Goal: Check status: Check status

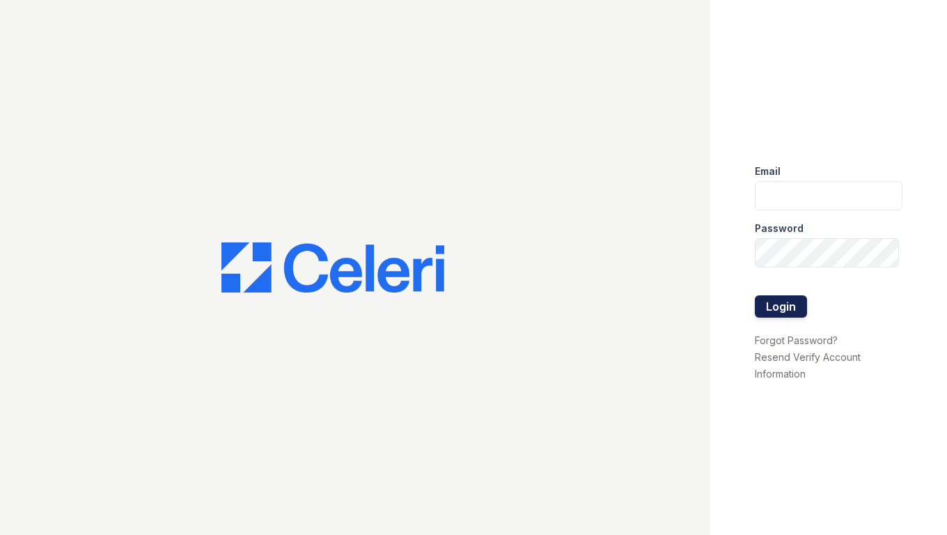
type input "shiv@auranewyork.com"
click at [787, 306] on button "Login" at bounding box center [781, 306] width 52 height 22
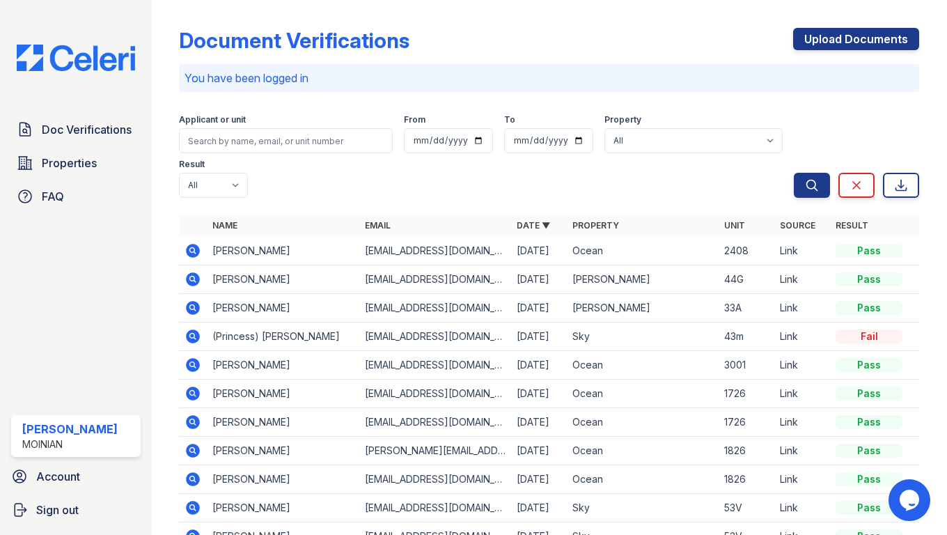
click at [194, 299] on icon at bounding box center [192, 307] width 17 height 17
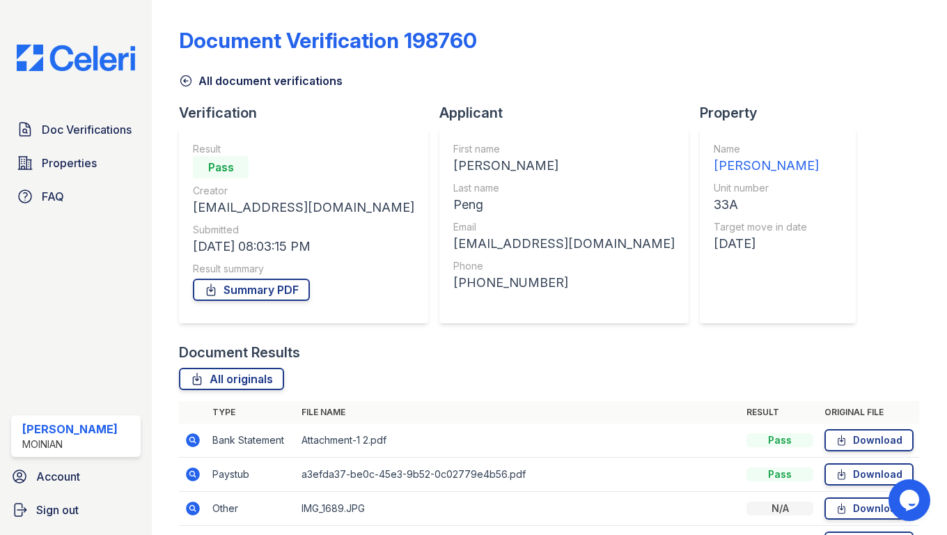
scroll to position [189, 0]
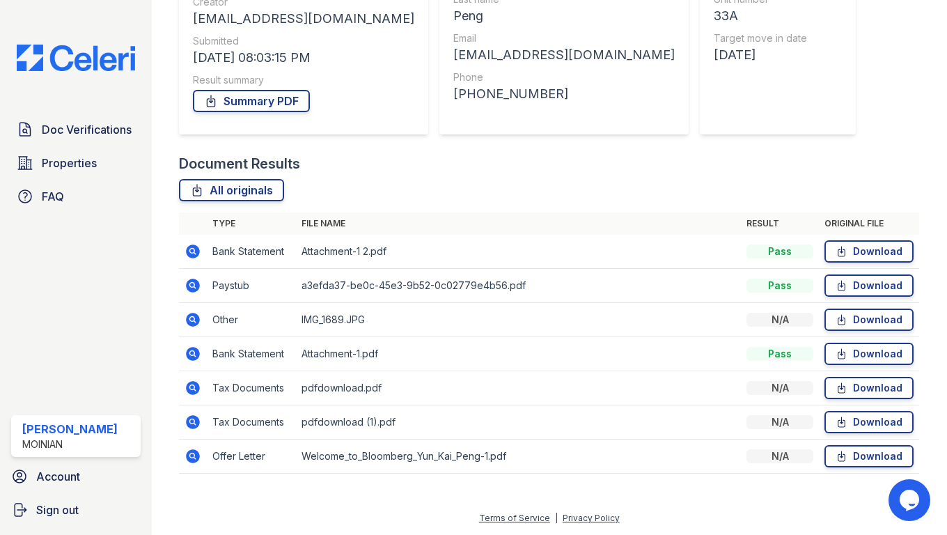
click at [185, 320] on icon at bounding box center [192, 319] width 17 height 17
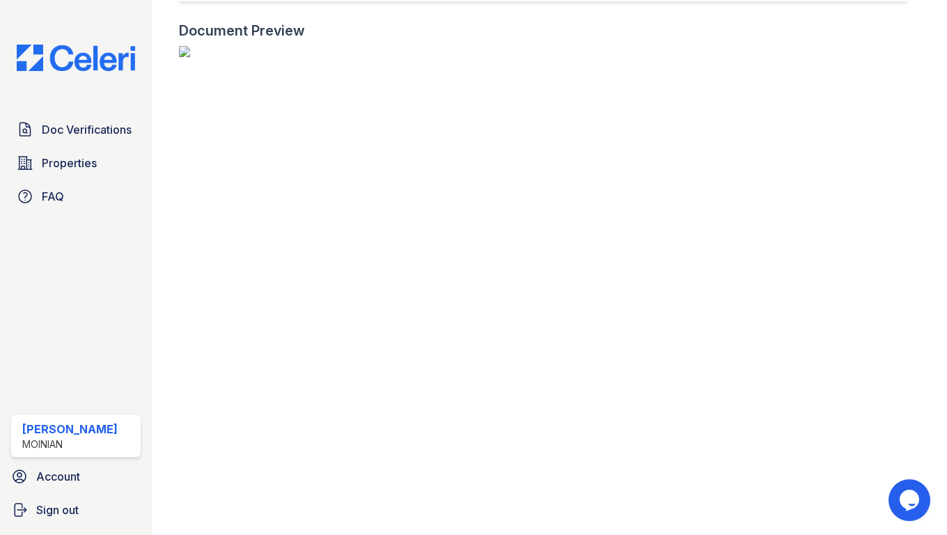
scroll to position [24, 0]
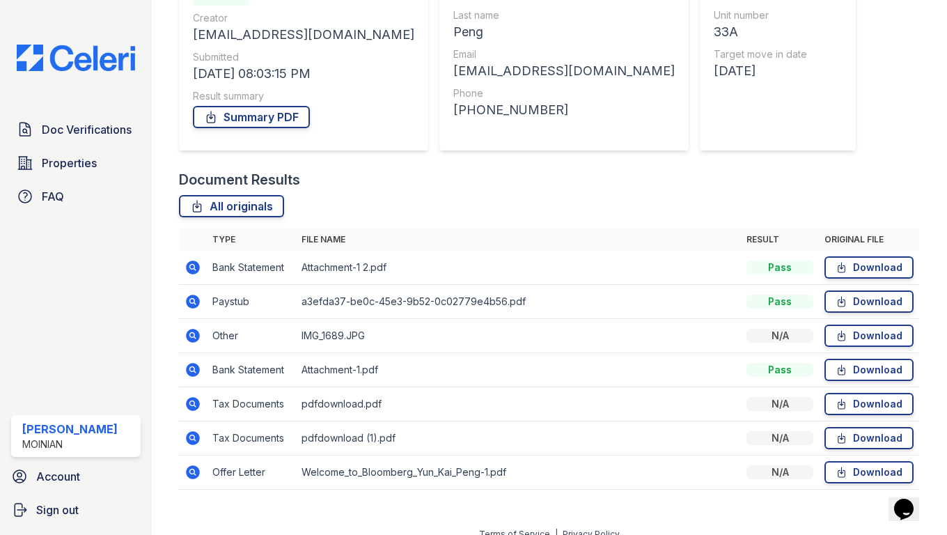
scroll to position [189, 0]
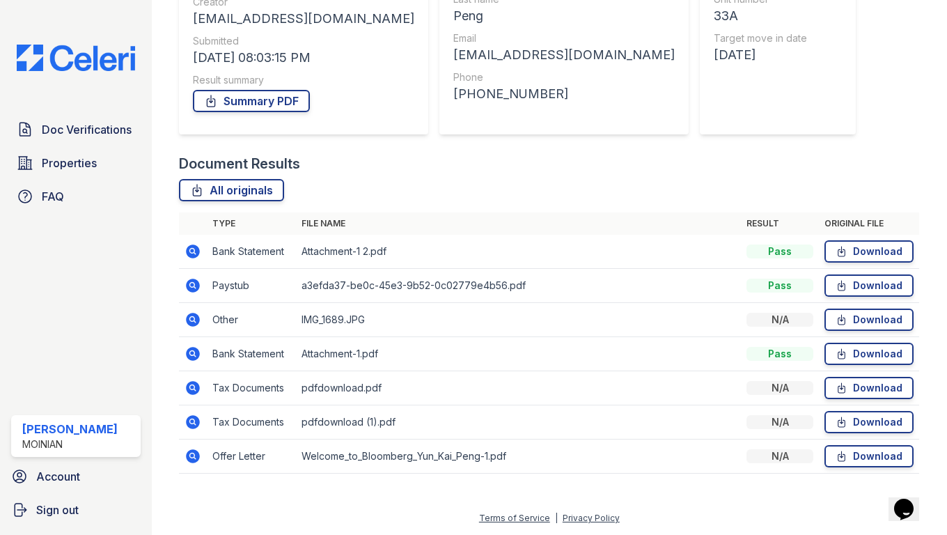
click at [190, 457] on icon at bounding box center [192, 456] width 17 height 17
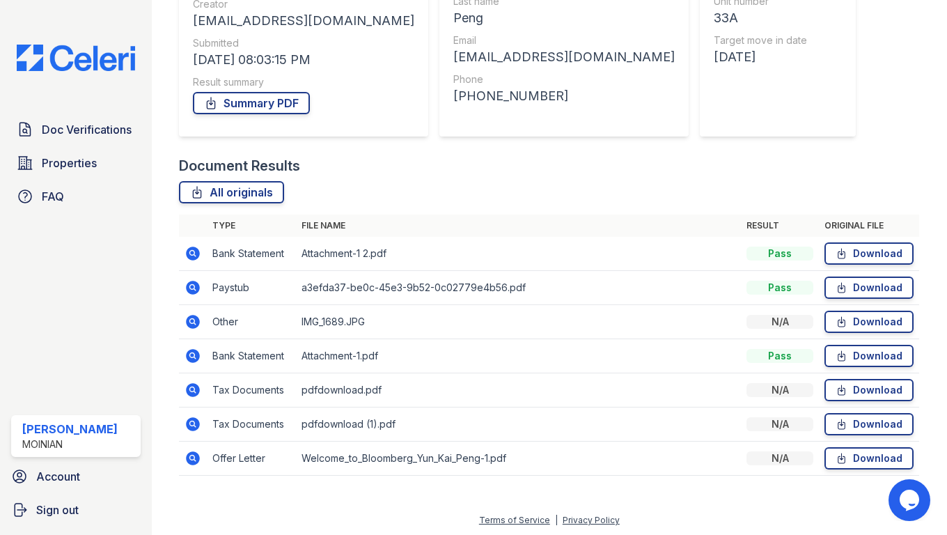
scroll to position [189, 0]
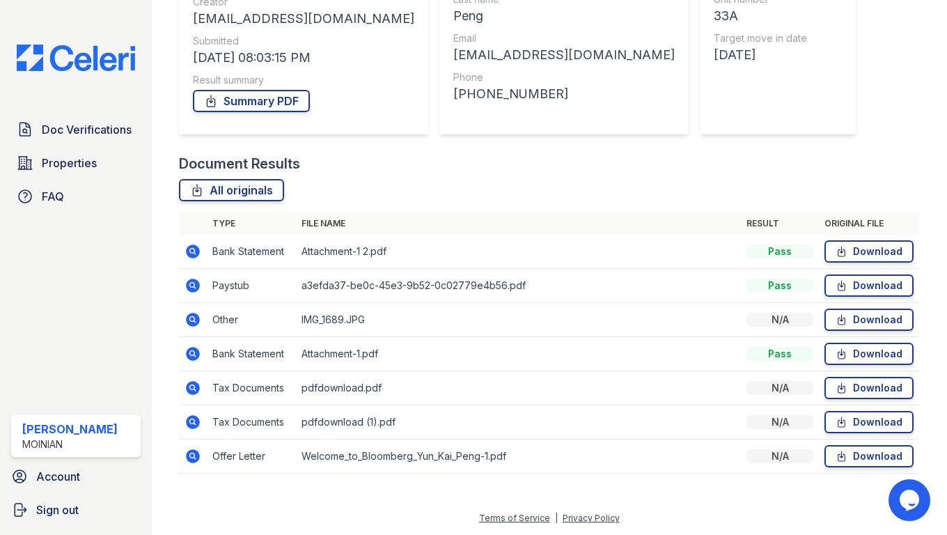
click at [192, 391] on icon at bounding box center [194, 388] width 14 height 14
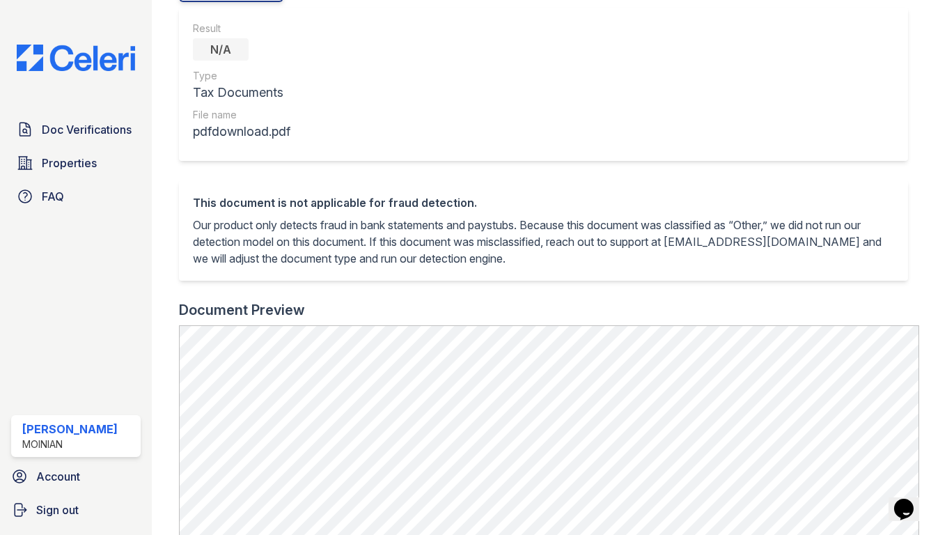
scroll to position [521, 0]
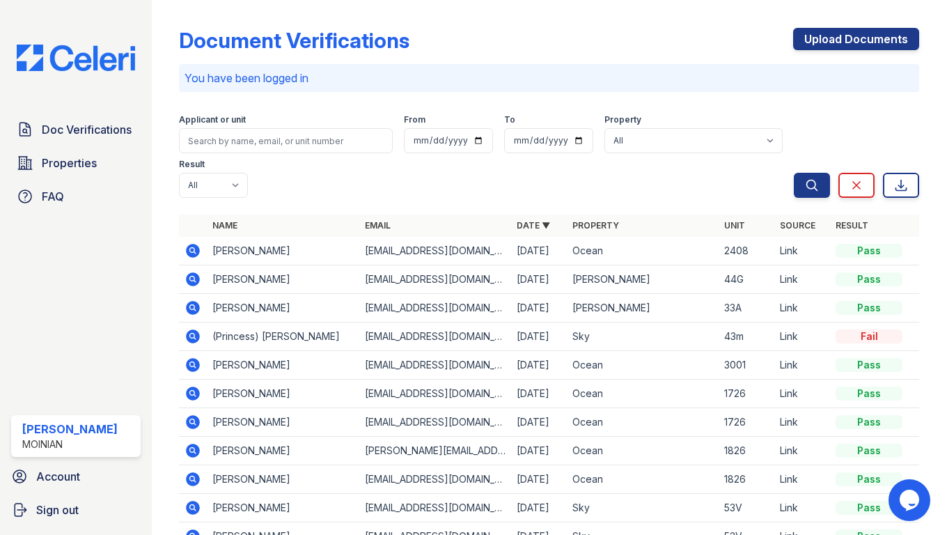
click at [185, 271] on icon at bounding box center [192, 279] width 17 height 17
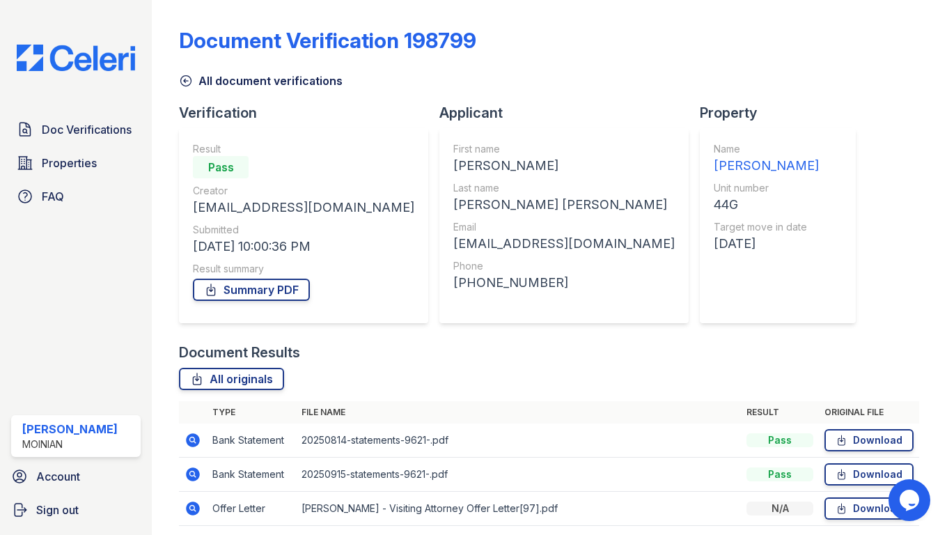
scroll to position [52, 0]
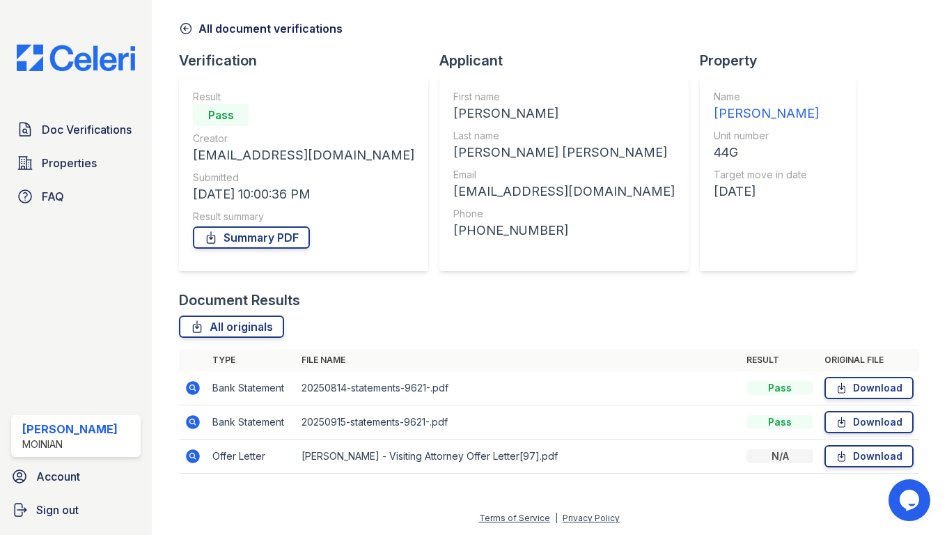
click at [191, 454] on icon at bounding box center [192, 454] width 3 height 3
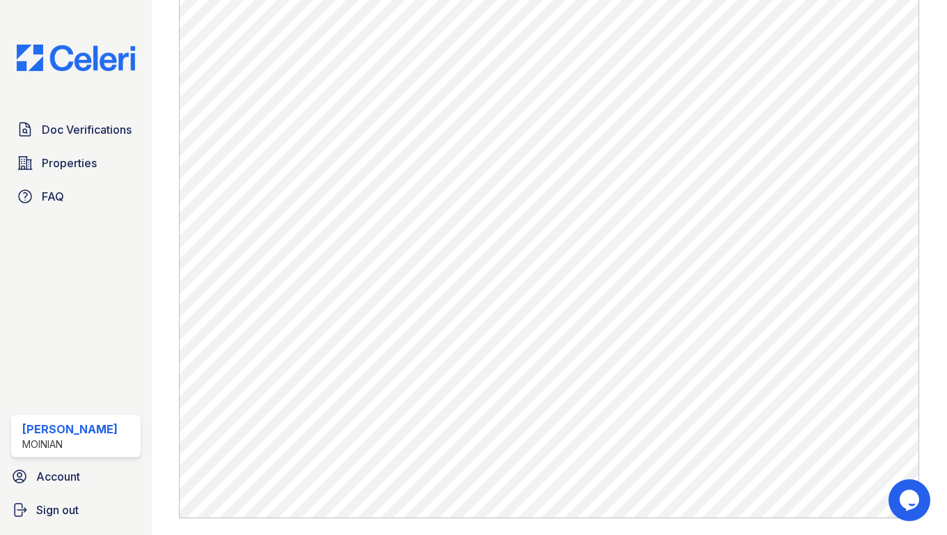
scroll to position [485, 0]
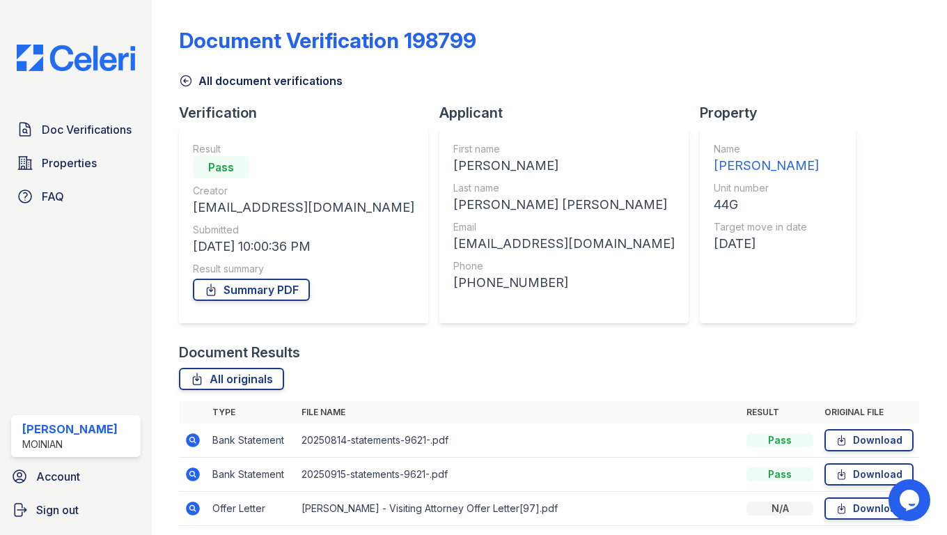
scroll to position [52, 0]
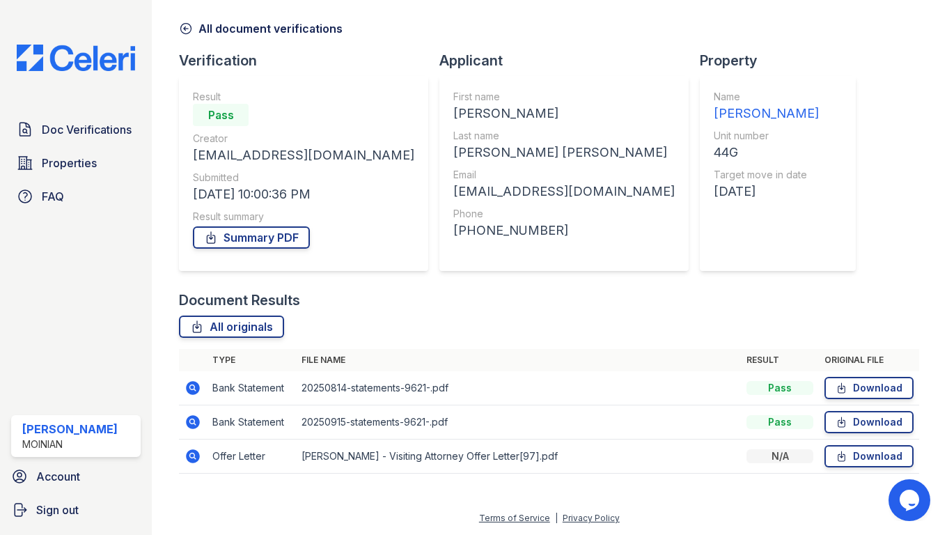
click at [193, 389] on icon at bounding box center [194, 388] width 14 height 14
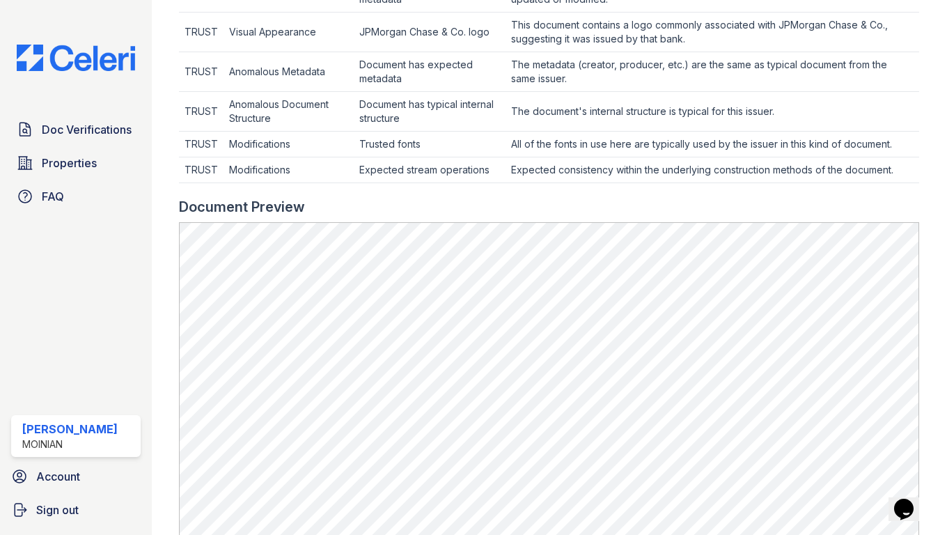
scroll to position [654, 0]
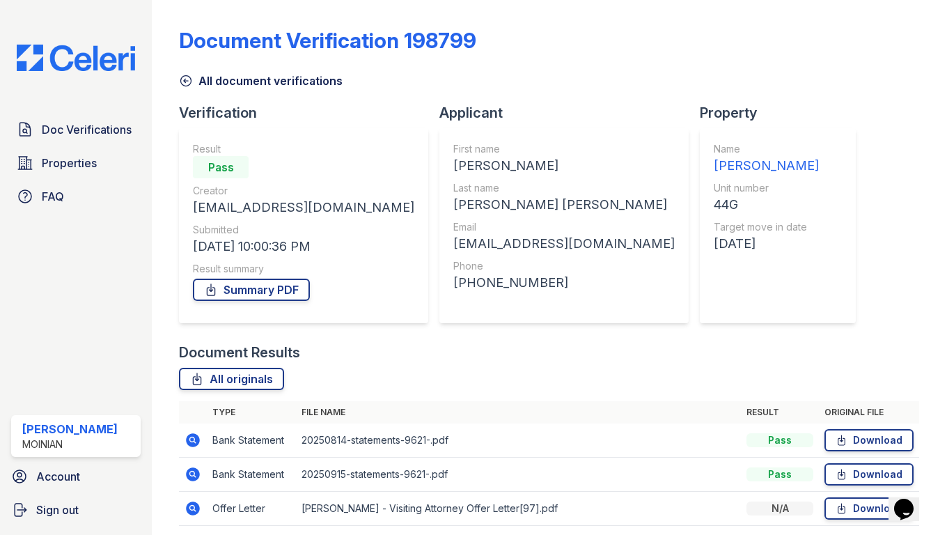
click at [195, 471] on icon at bounding box center [194, 474] width 14 height 14
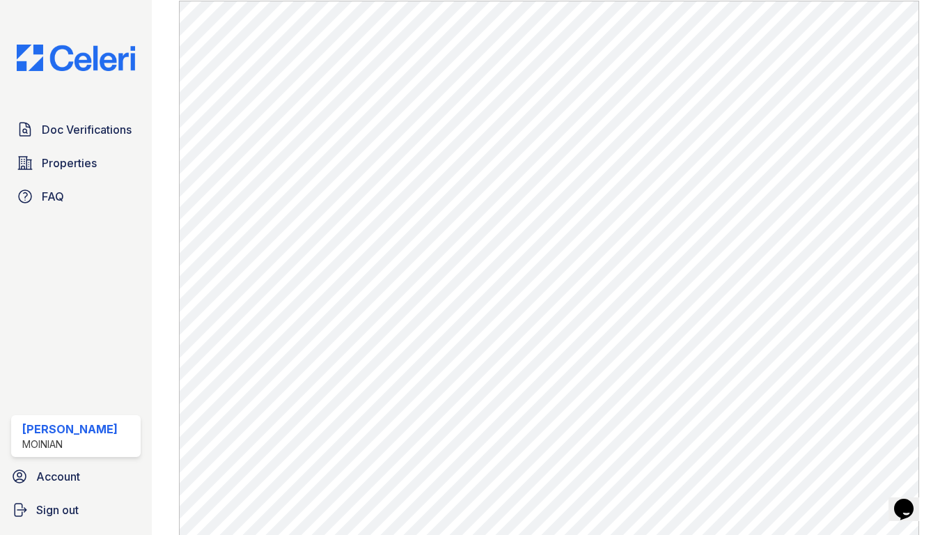
scroll to position [737, 0]
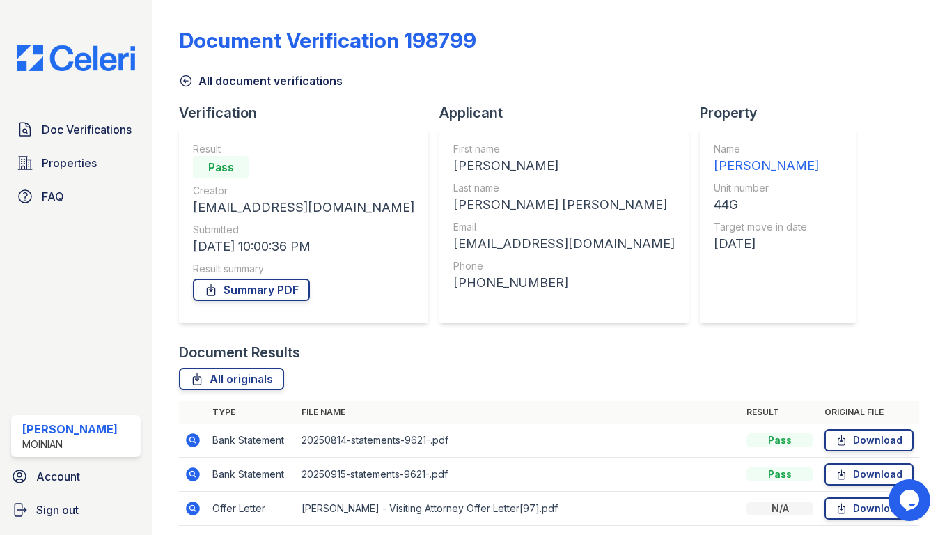
scroll to position [52, 0]
